Goal: Navigation & Orientation: Find specific page/section

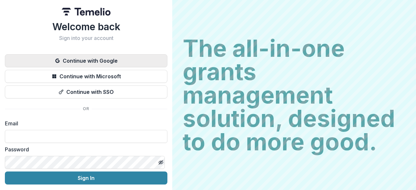
click at [100, 60] on button "Continue with Google" at bounding box center [86, 60] width 163 height 13
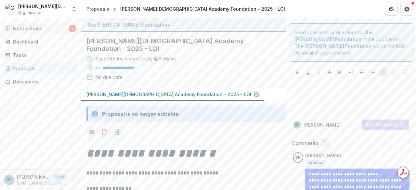
click at [51, 24] on button "Notifications 2" at bounding box center [41, 28] width 76 height 10
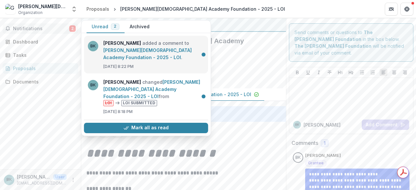
click at [159, 60] on link "[PERSON_NAME][DEMOGRAPHIC_DATA] Academy Foundation - 2025 - LOI" at bounding box center [147, 53] width 88 height 13
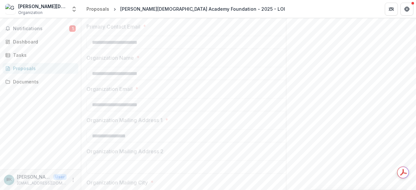
scroll to position [293, 0]
click at [55, 29] on span "Notifications" at bounding box center [41, 29] width 56 height 6
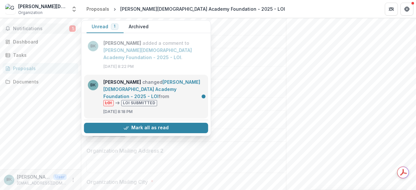
click at [165, 99] on link "[PERSON_NAME][DEMOGRAPHIC_DATA] Academy Foundation - 2025 - LOI" at bounding box center [151, 89] width 97 height 20
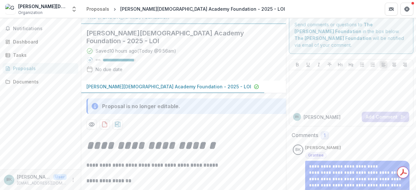
scroll to position [0, 0]
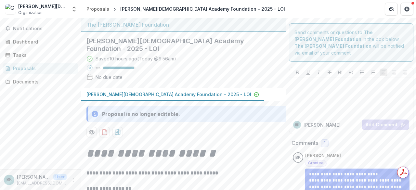
click at [23, 65] on div "Proposals" at bounding box center [43, 68] width 60 height 7
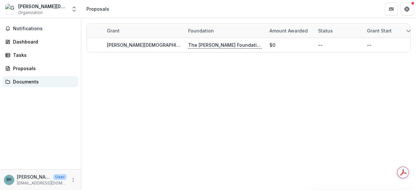
click at [22, 84] on div "Documents" at bounding box center [43, 81] width 60 height 7
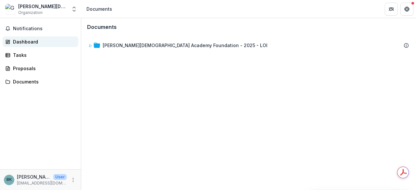
click at [25, 41] on div "Dashboard" at bounding box center [43, 41] width 60 height 7
